Goal: Find specific page/section: Find specific page/section

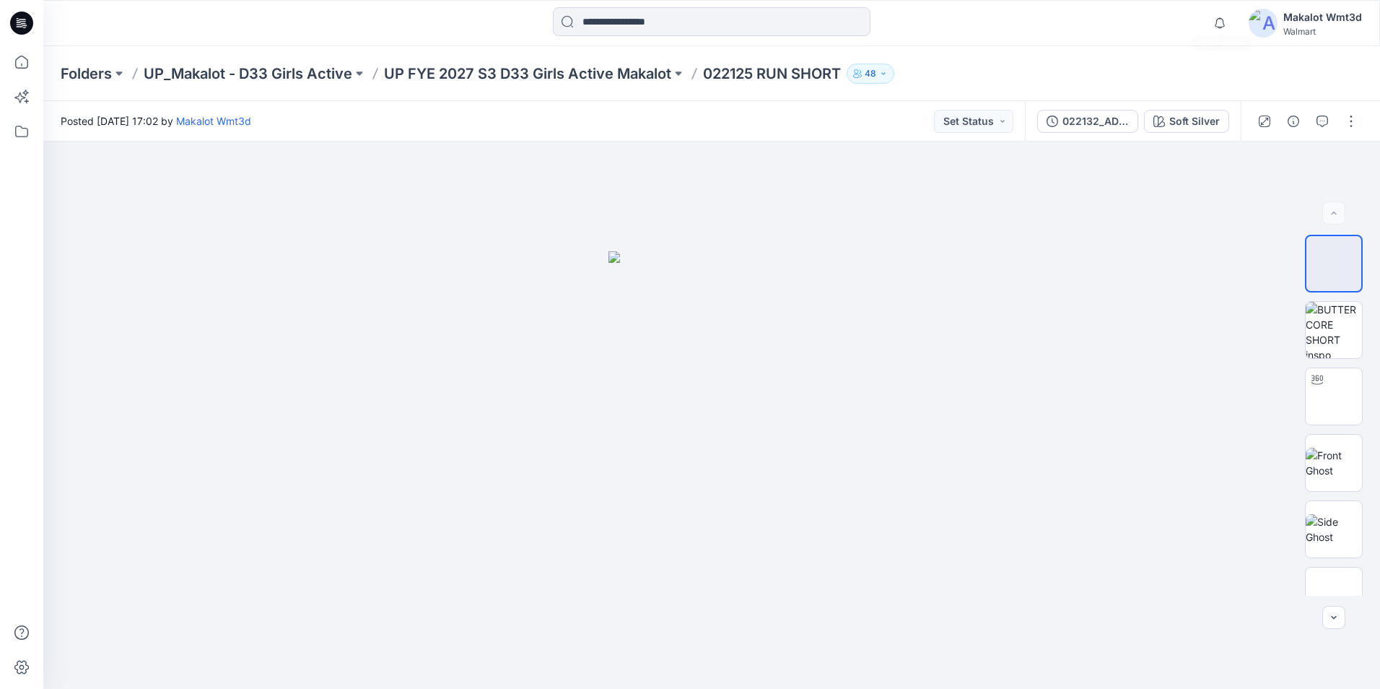
scroll to position [72, 0]
click at [1225, 25] on icon "button" at bounding box center [1220, 22] width 10 height 9
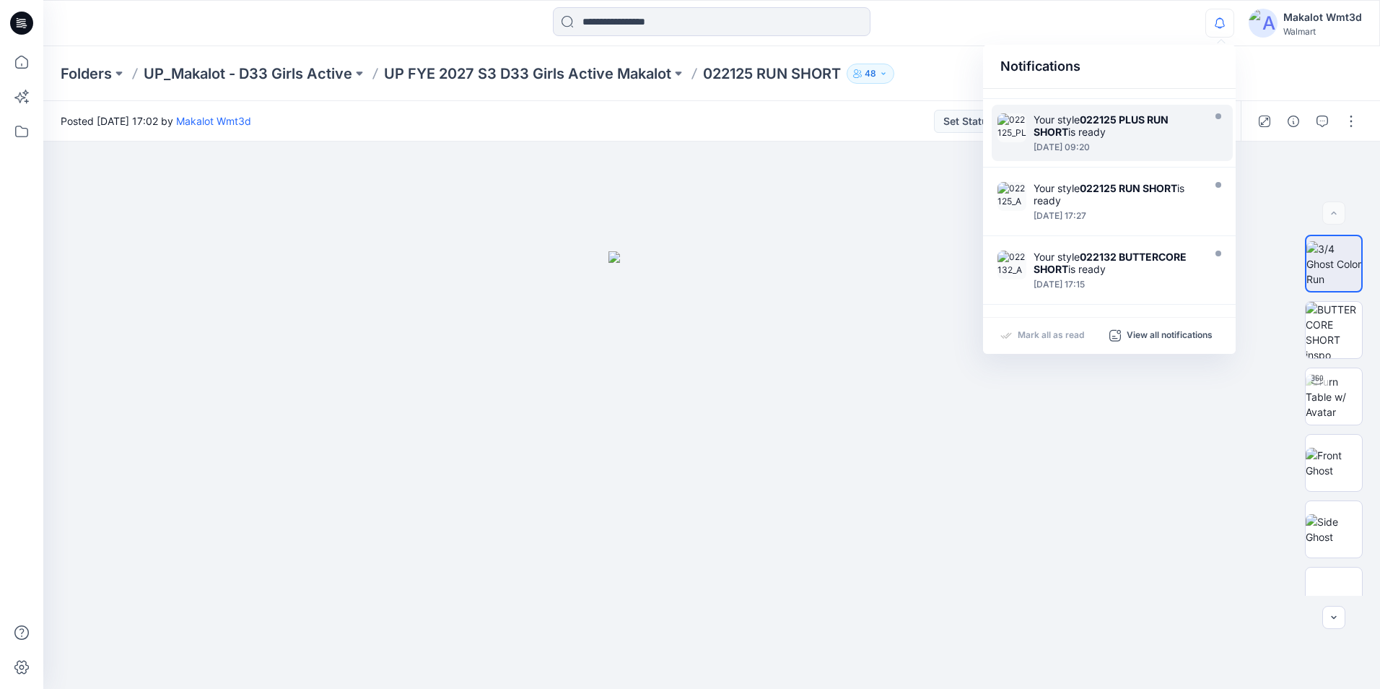
click at [1118, 126] on div "Your style 022125 PLUS RUN SHORT is ready" at bounding box center [1117, 125] width 166 height 25
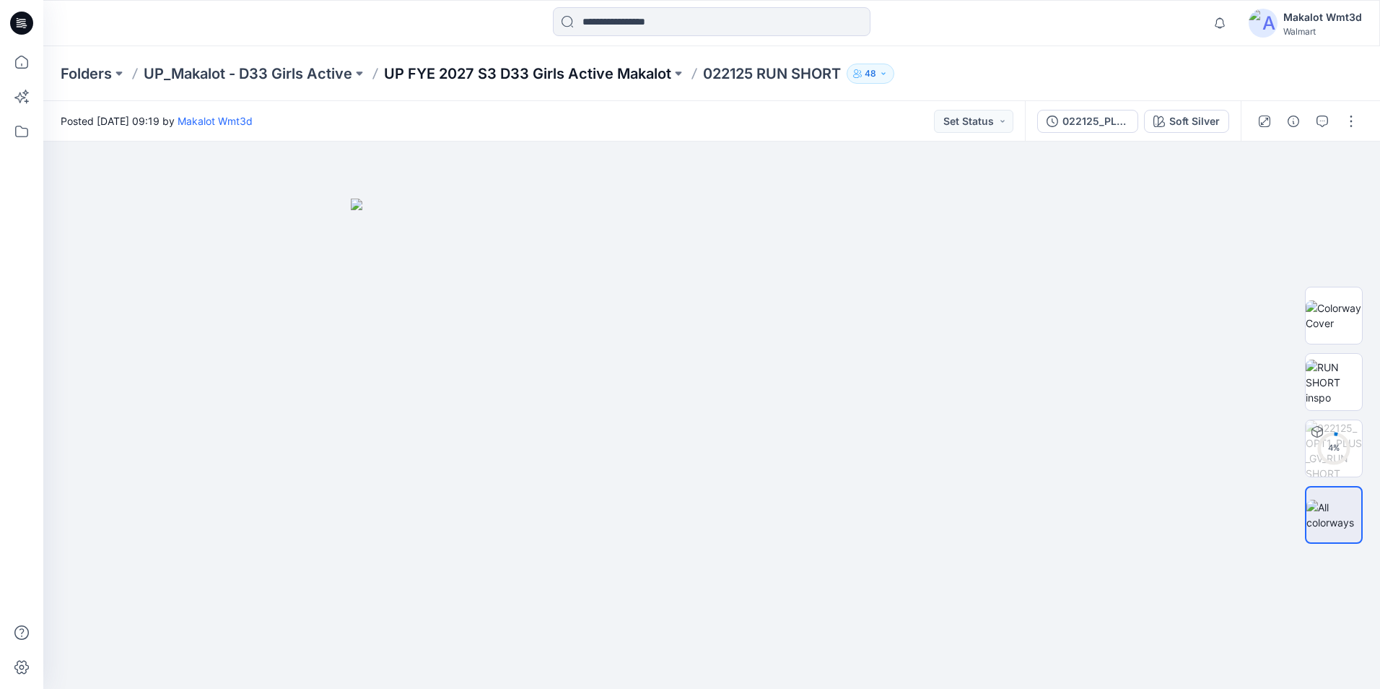
click at [597, 74] on p "UP FYE 2027 S3 D33 Girls Active Makalot" at bounding box center [527, 74] width 287 height 20
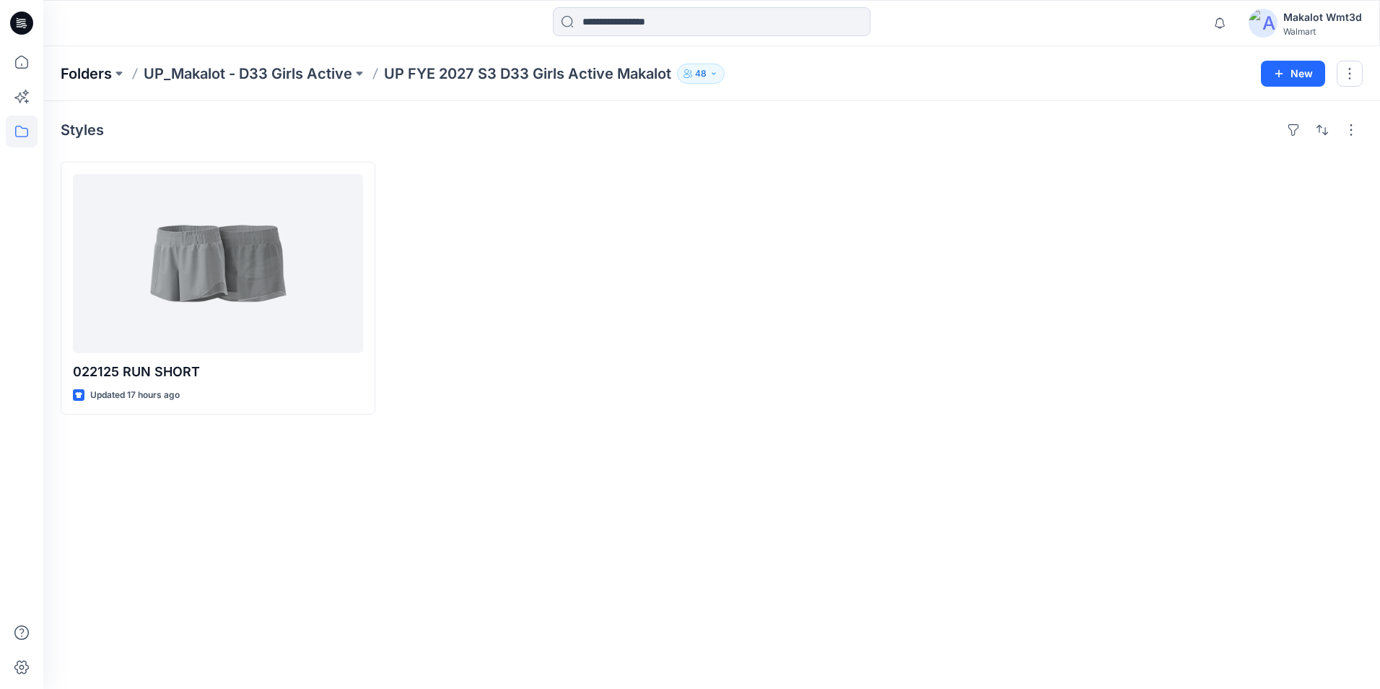
click at [92, 71] on p "Folders" at bounding box center [86, 74] width 51 height 20
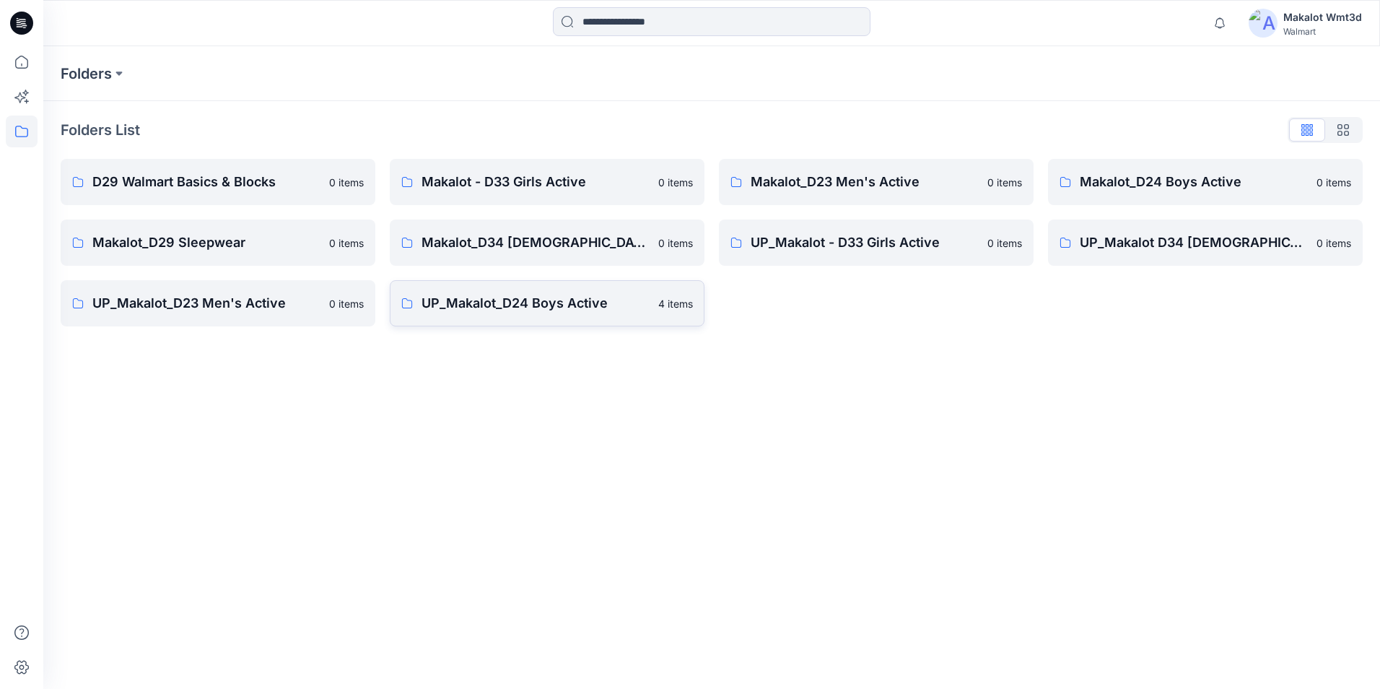
click at [481, 307] on p "UP_Makalot_D24 Boys Active" at bounding box center [536, 303] width 228 height 20
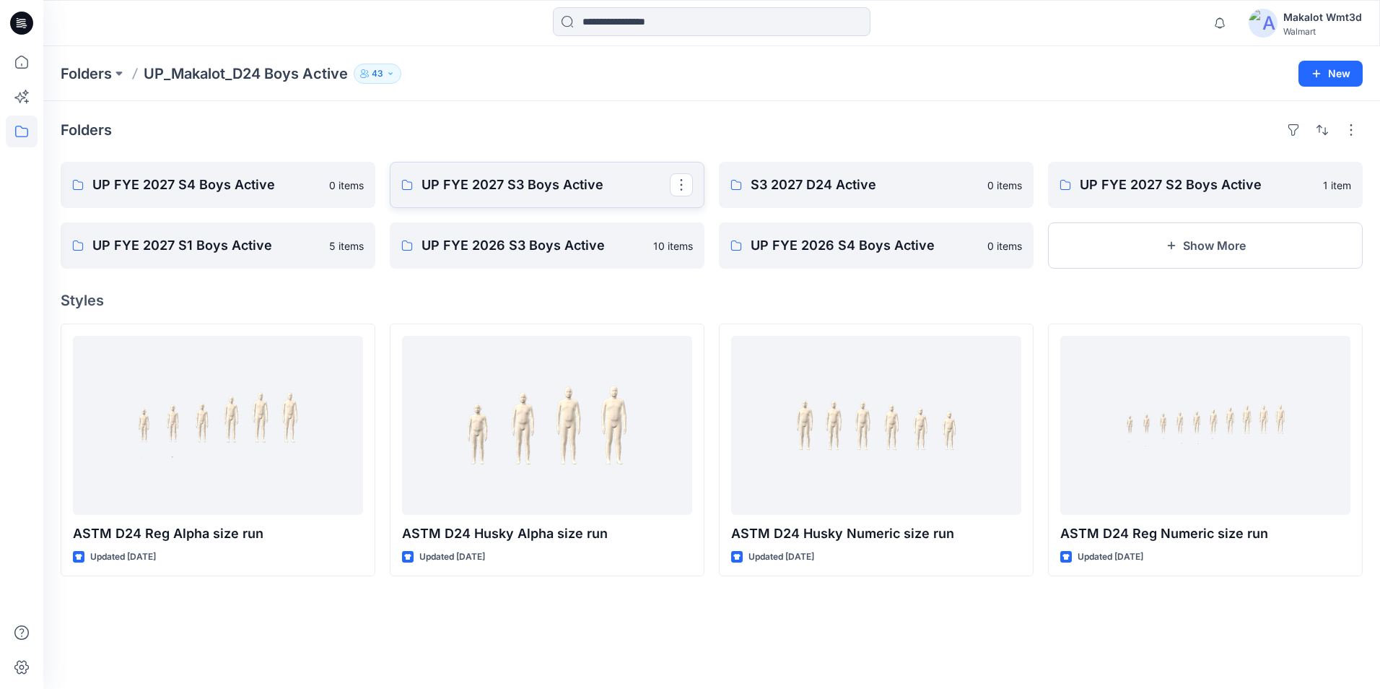
click at [470, 190] on p "UP FYE 2027 S3 Boys Active" at bounding box center [546, 185] width 248 height 20
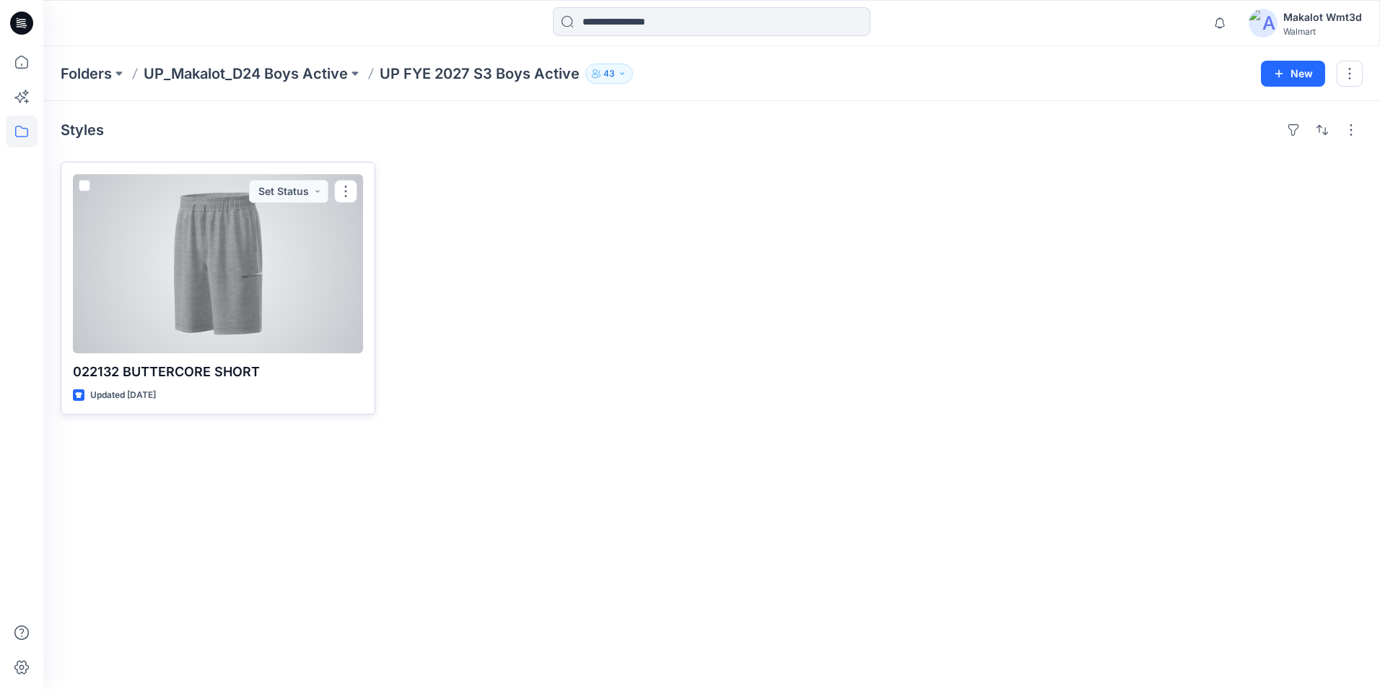
click at [233, 263] on div at bounding box center [218, 263] width 290 height 179
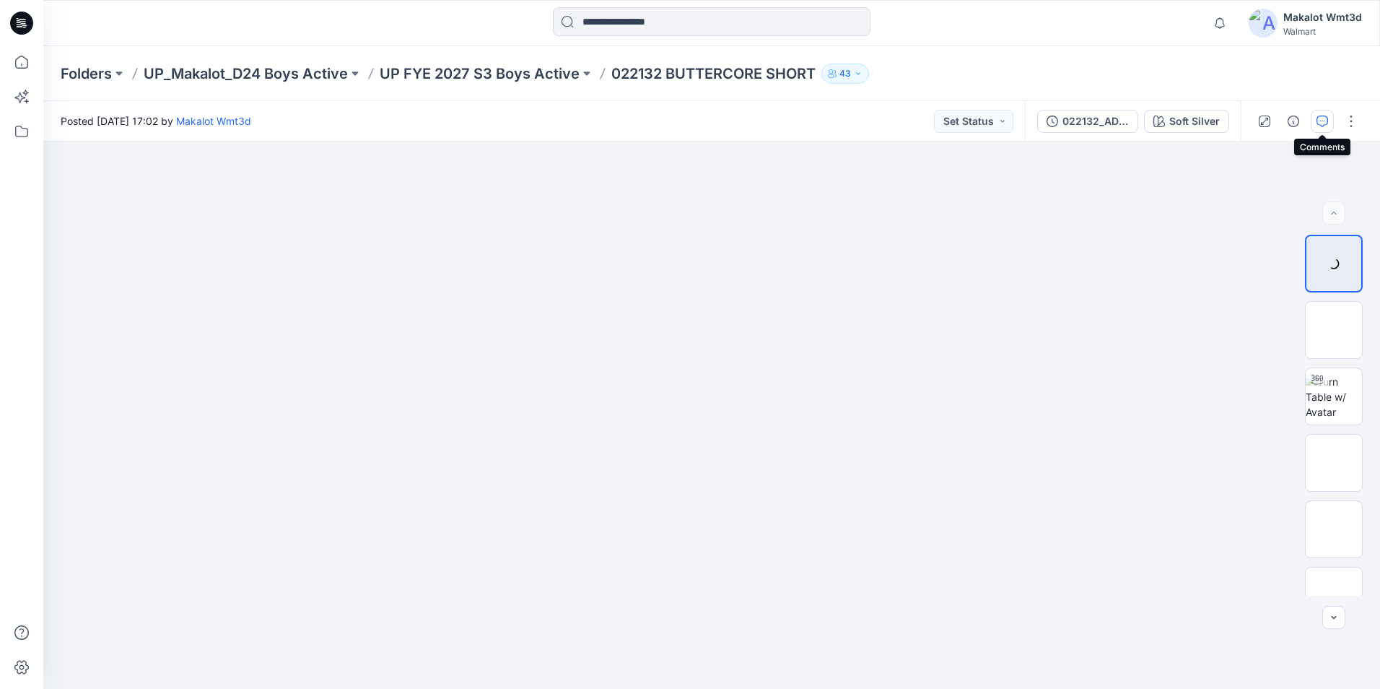
click at [1317, 123] on icon "button" at bounding box center [1323, 121] width 12 height 12
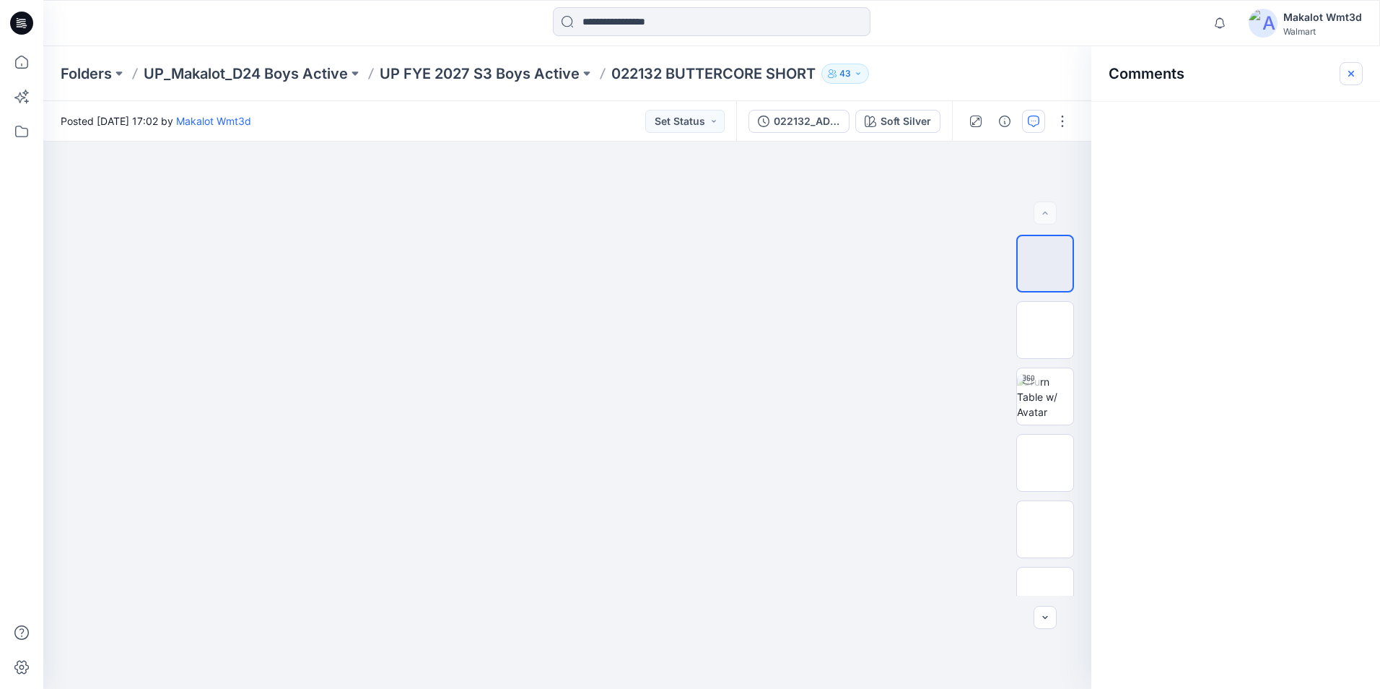
click at [1345, 77] on button "button" at bounding box center [1351, 73] width 23 height 23
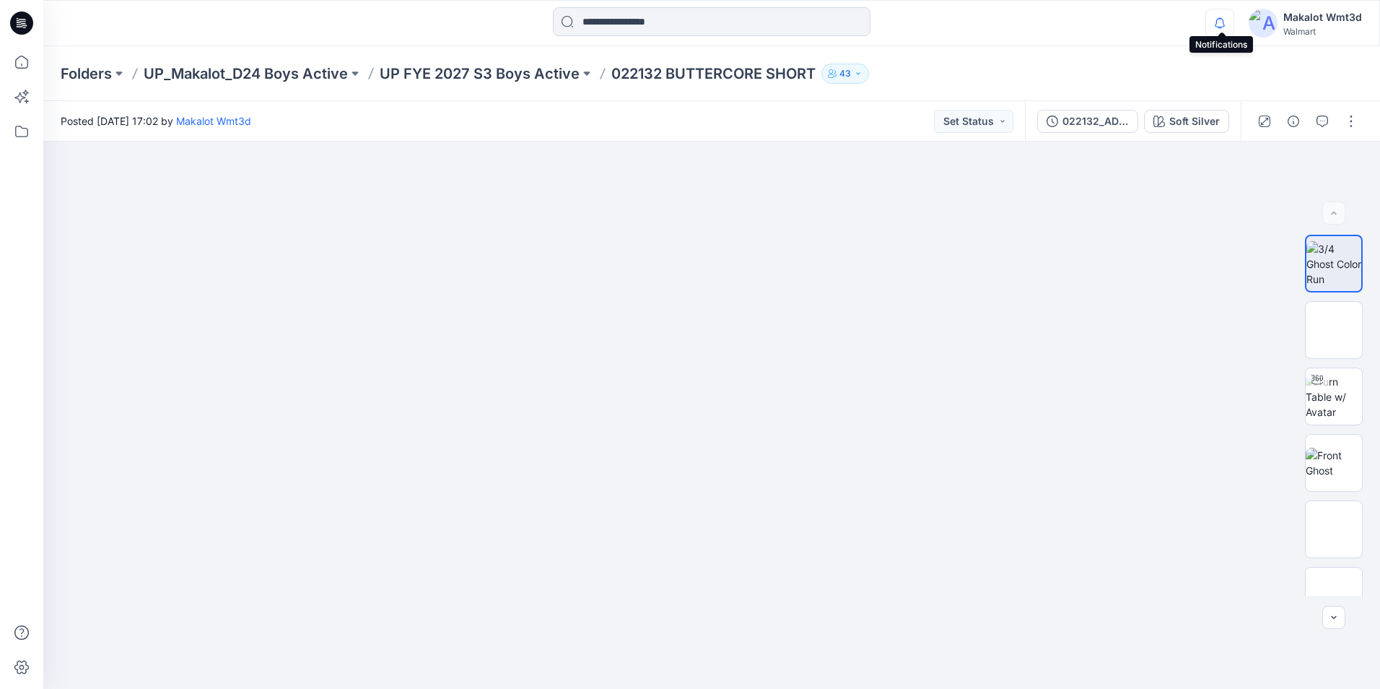
click at [1209, 24] on icon "button" at bounding box center [1219, 23] width 27 height 29
